Goal: Task Accomplishment & Management: Manage account settings

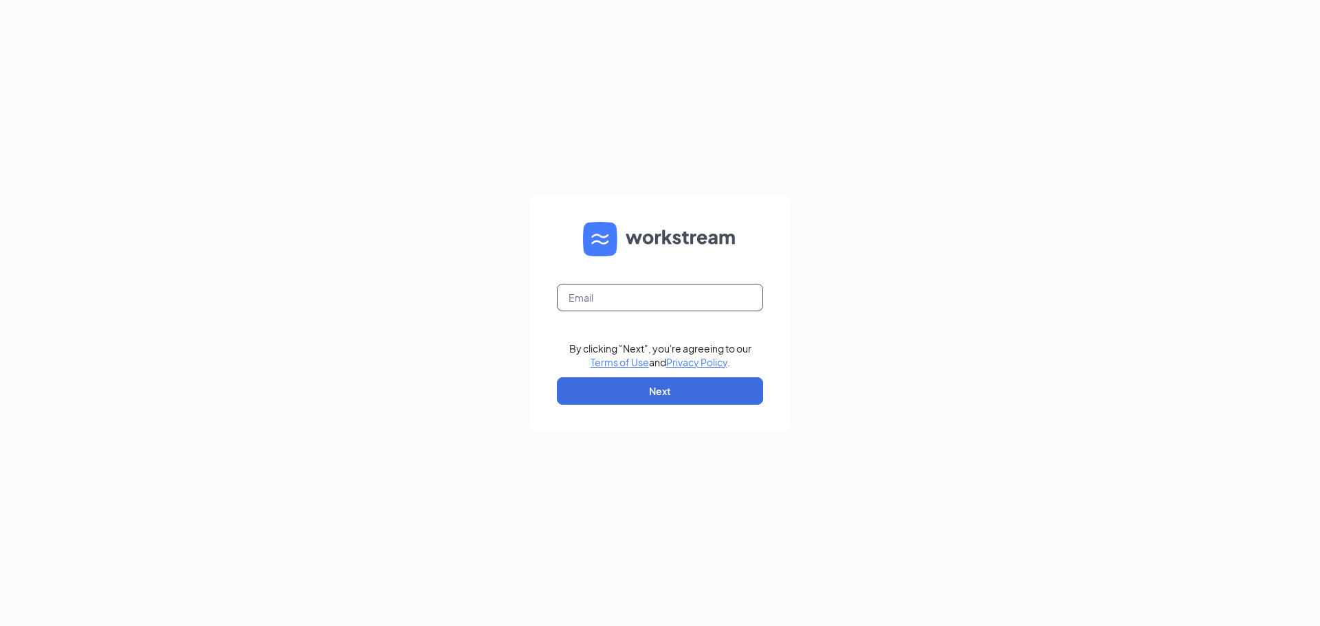
click at [718, 294] on input "text" at bounding box center [660, 297] width 206 height 27
type input "demucklow@yahoo.com"
click at [647, 399] on button "Next" at bounding box center [660, 390] width 206 height 27
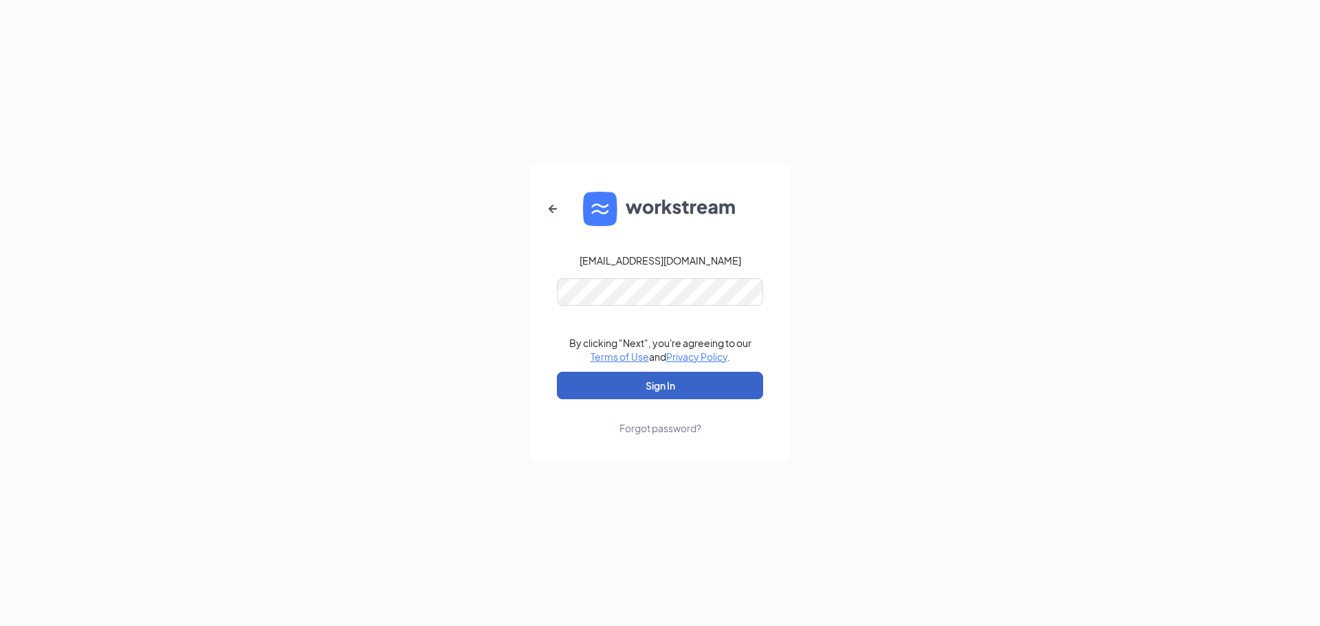
click at [667, 377] on button "Sign In" at bounding box center [660, 385] width 206 height 27
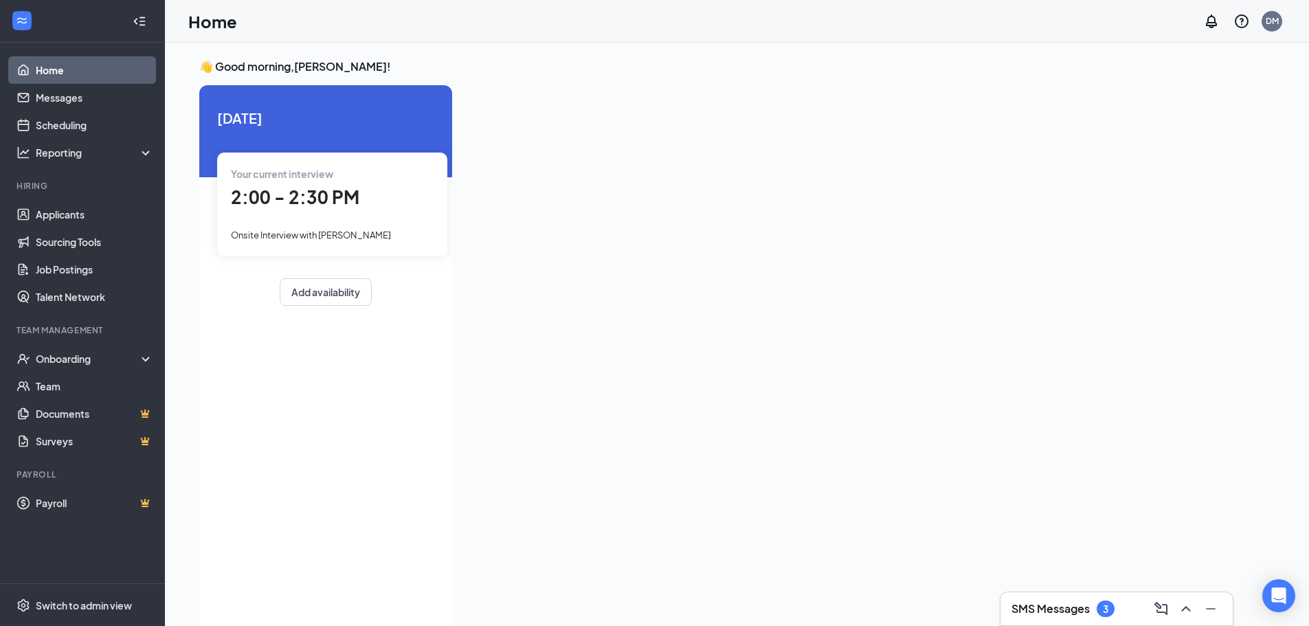
click at [359, 247] on div "Your current interview 2:00 - 2:30 PM Onsite Interview with [PERSON_NAME]" at bounding box center [332, 204] width 230 height 103
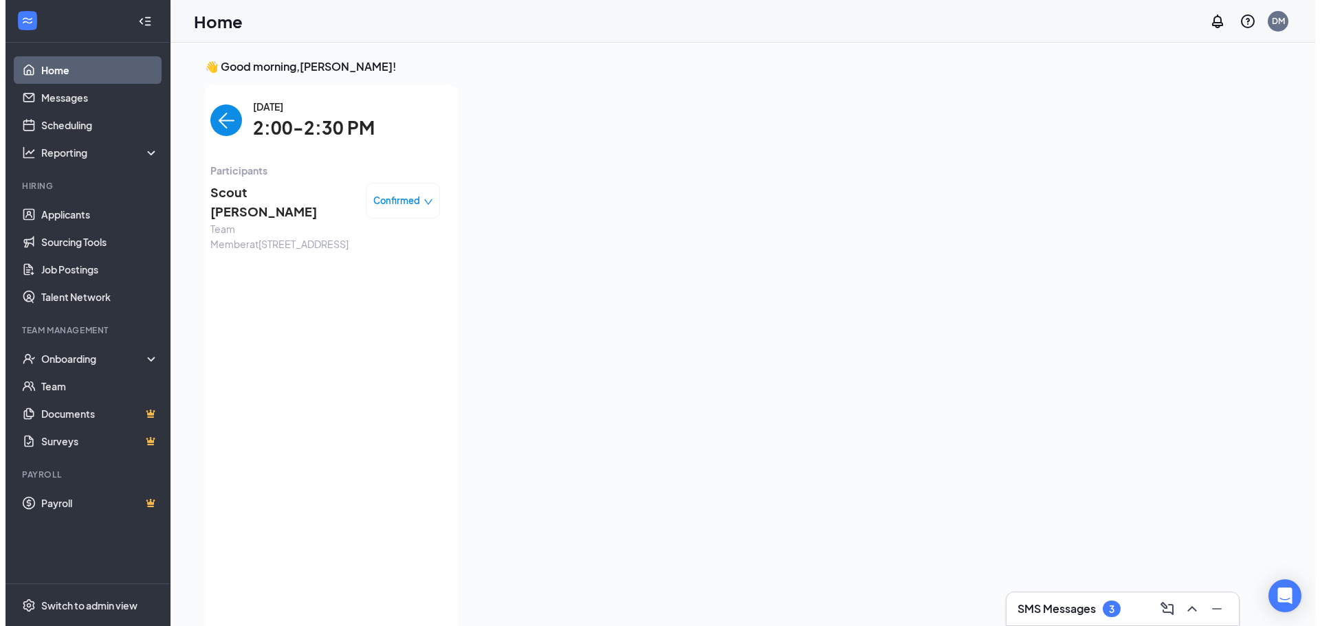
scroll to position [5, 0]
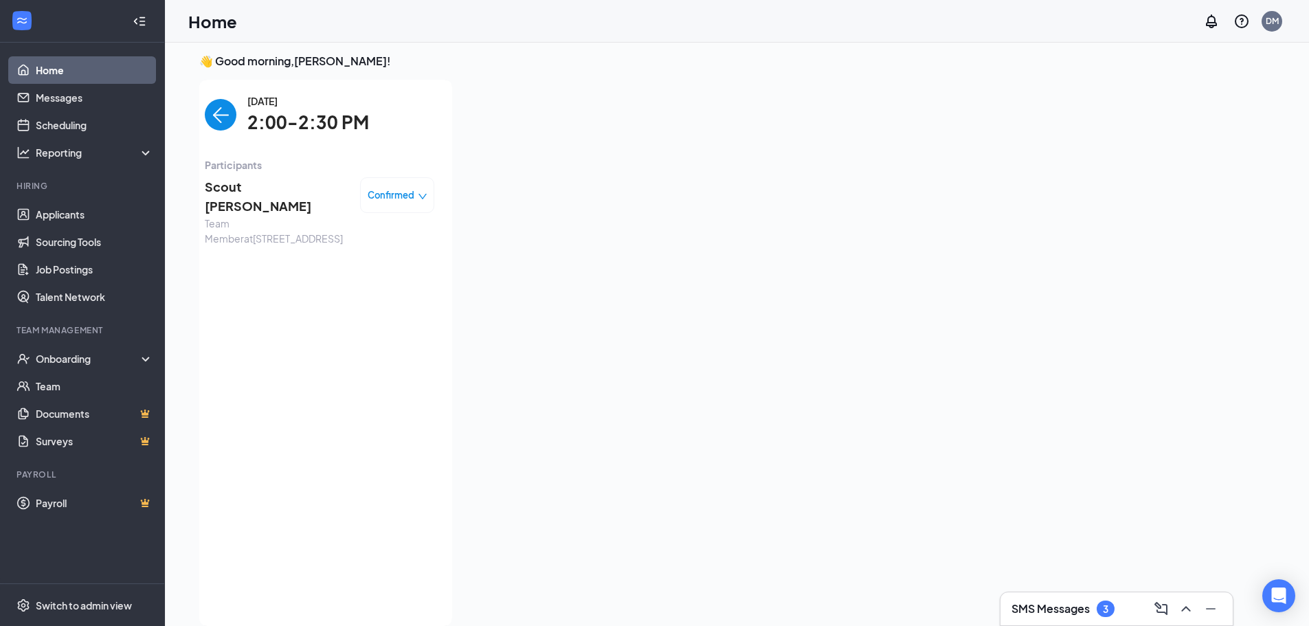
click at [258, 181] on span "Scout [PERSON_NAME]" at bounding box center [277, 196] width 144 height 39
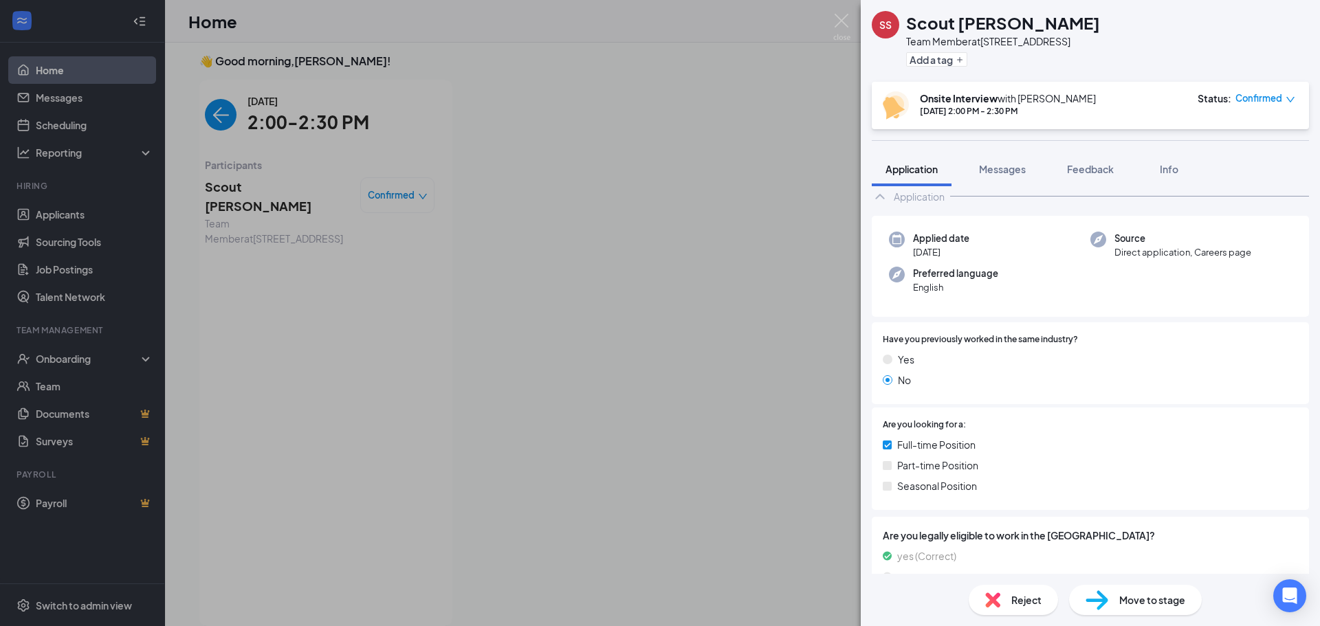
scroll to position [61, 0]
